Goal: Task Accomplishment & Management: Manage account settings

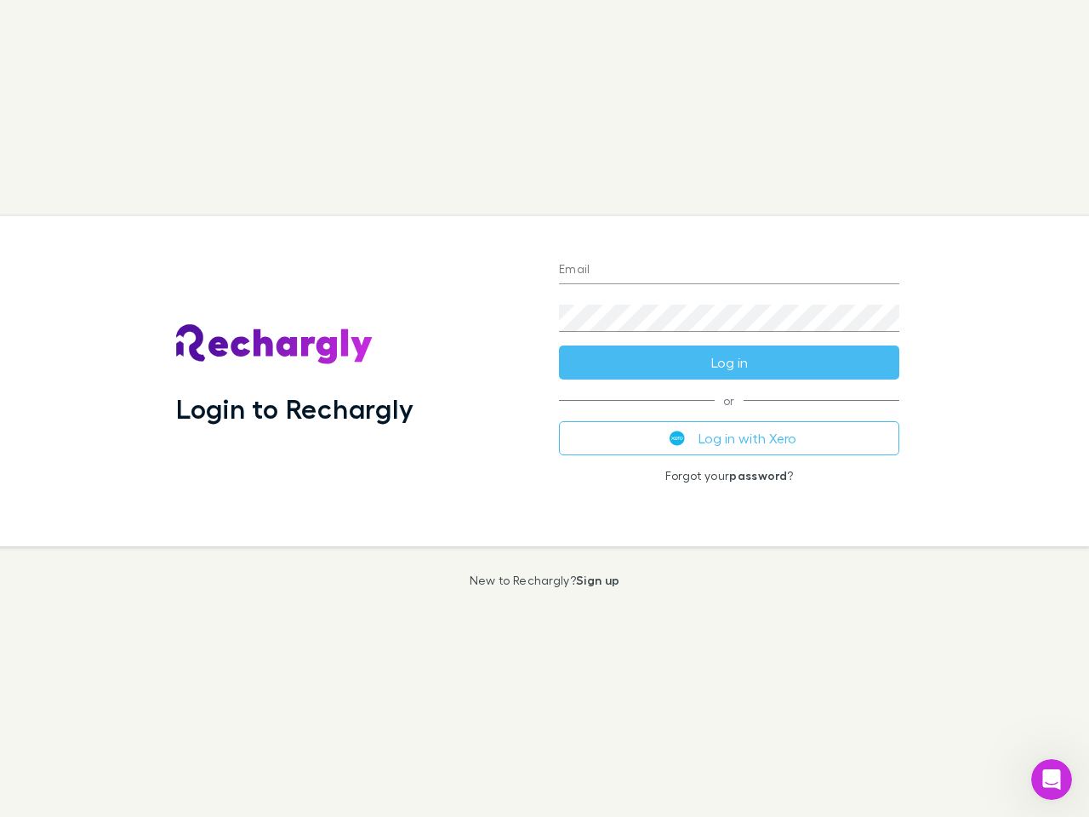
click at [545, 408] on div "Login to Rechargly" at bounding box center [354, 381] width 383 height 330
click at [729, 271] on input "Email" at bounding box center [729, 270] width 340 height 27
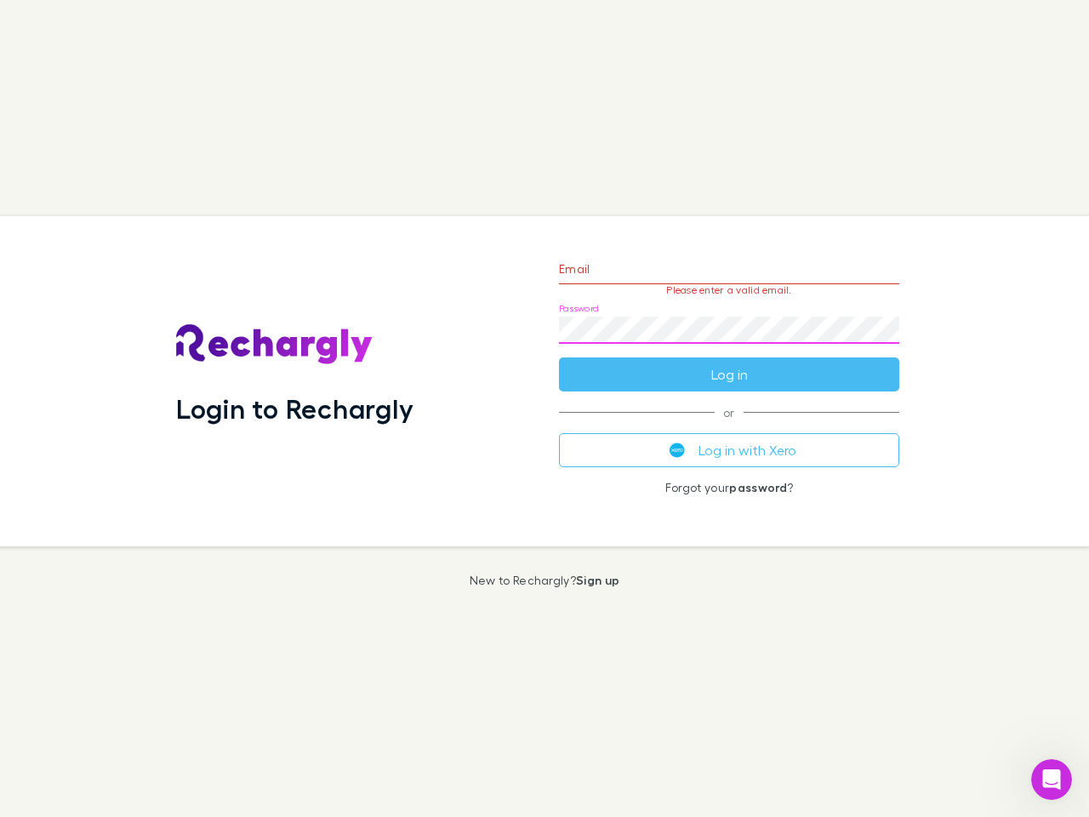
click at [729, 362] on form "Email Please enter a valid email. Password Log in" at bounding box center [729, 317] width 340 height 148
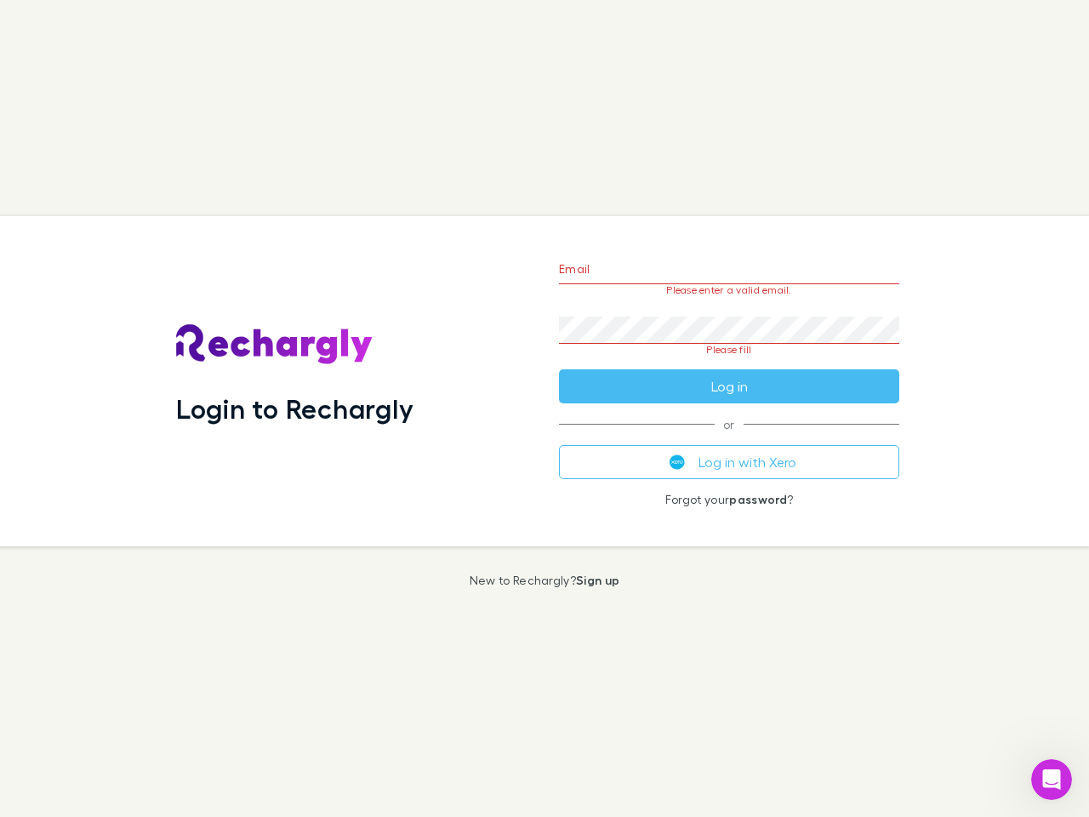
click at [729, 438] on div "Email Please enter a valid email. Password Please fill Log in or Log in with Xe…" at bounding box center [729, 381] width 368 height 330
click at [1052, 779] on icon "Open Intercom Messenger" at bounding box center [1052, 780] width 28 height 28
